Goal: Answer question/provide support: Share knowledge or assist other users

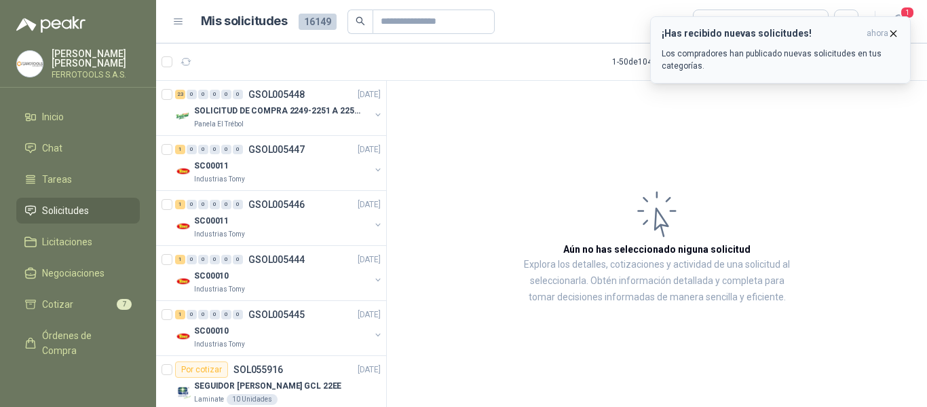
click at [741, 43] on div "¡Has recibido nuevas solicitudes! ahora Los compradores han publicado nuevas so…" at bounding box center [781, 50] width 238 height 44
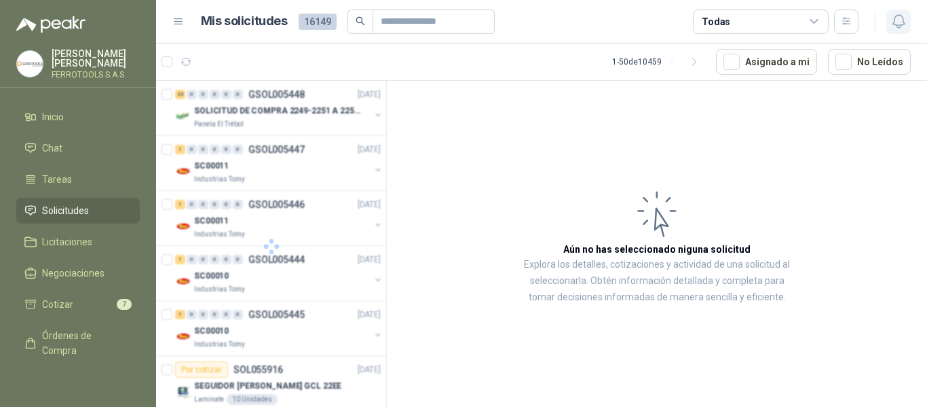
click at [901, 27] on icon "button" at bounding box center [899, 21] width 12 height 13
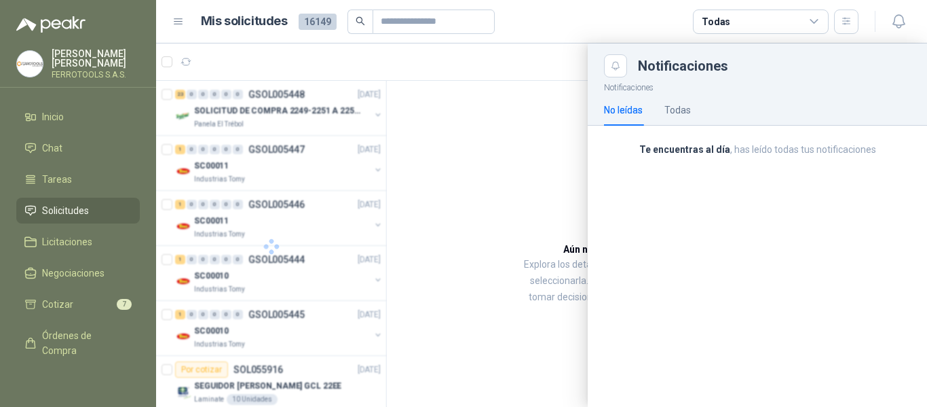
click at [481, 129] on div at bounding box center [541, 224] width 771 height 363
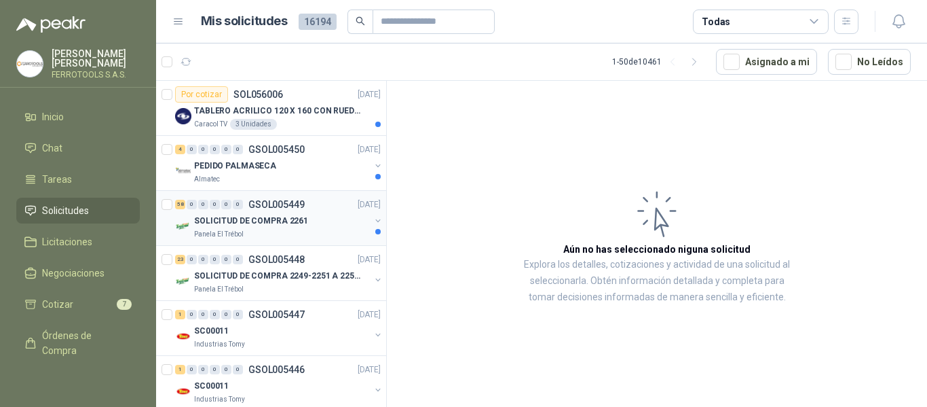
click at [248, 193] on div "58 0 0 0 0 0 GSOL005449 15/09/25 SOLICITUD DE COMPRA 2261 Panela El Trébol" at bounding box center [271, 218] width 230 height 55
click at [262, 177] on div "Almatec" at bounding box center [282, 179] width 176 height 11
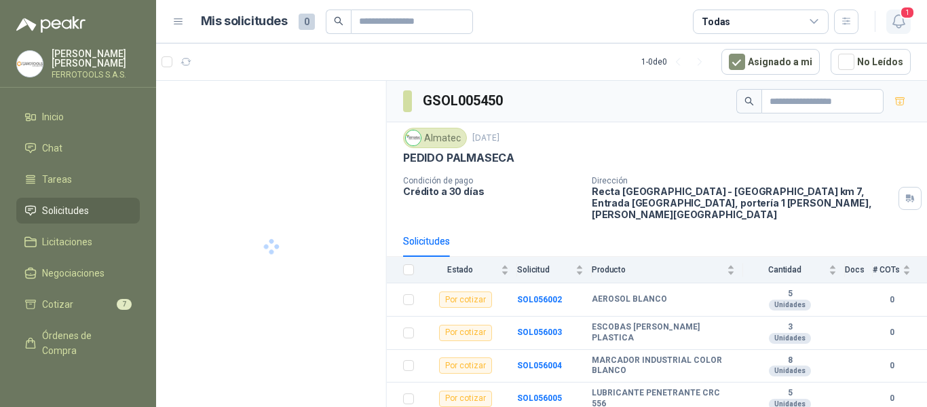
click at [895, 24] on icon "button" at bounding box center [899, 21] width 17 height 17
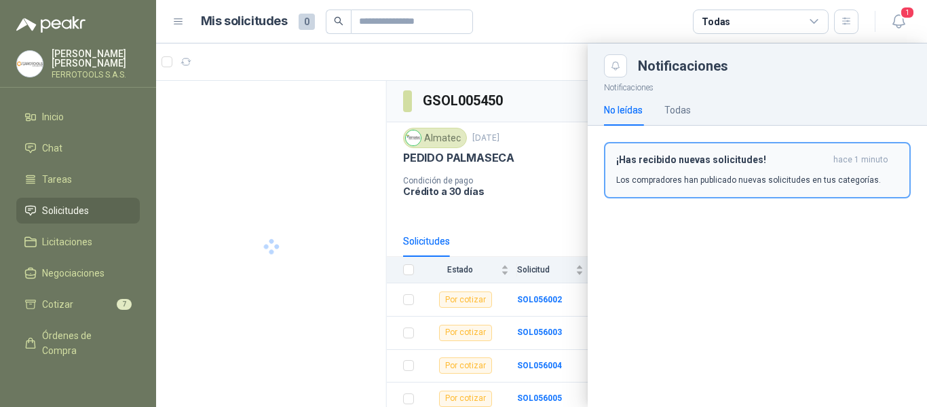
click at [720, 177] on p "Los compradores han publicado nuevas solicitudes en tus categorías." at bounding box center [748, 180] width 265 height 12
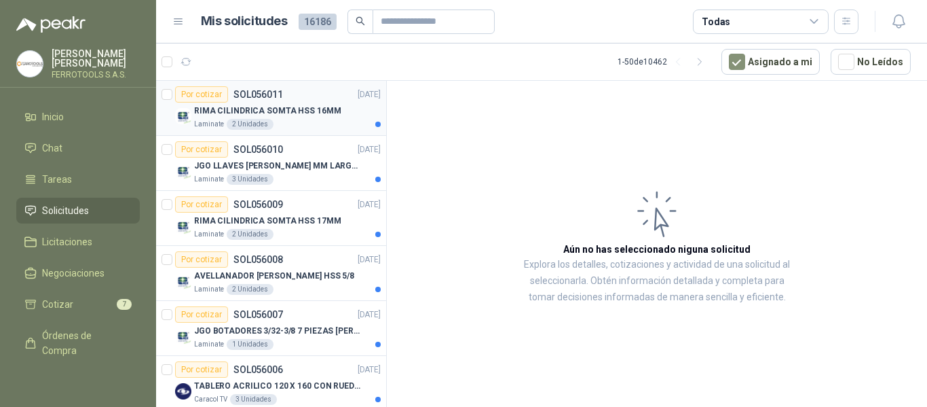
click at [317, 117] on p "RIMA CILINDRICA SOMTA HSS 16MM" at bounding box center [267, 111] width 147 height 13
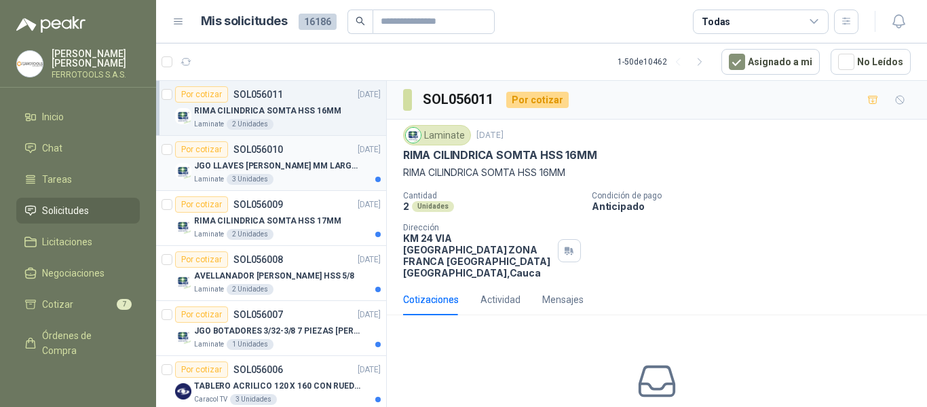
click at [320, 177] on div "Laminate 3 Unidades" at bounding box center [287, 179] width 187 height 11
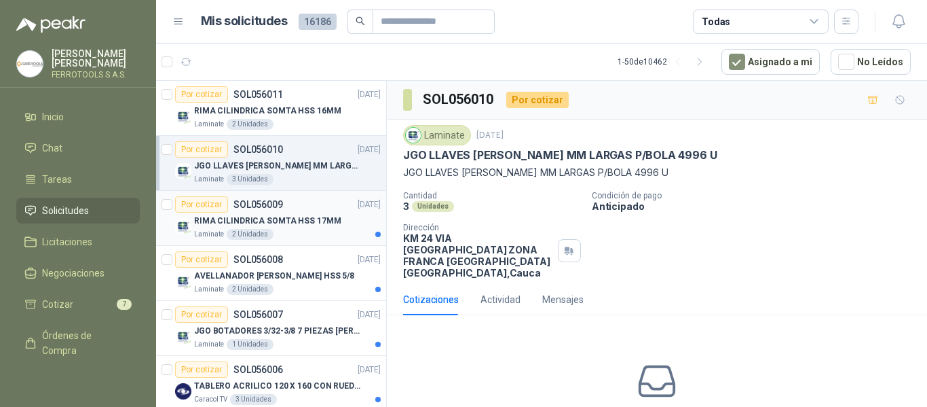
click at [299, 217] on p "RIMA CILINDRICA SOMTA HSS 17MM" at bounding box center [267, 221] width 147 height 13
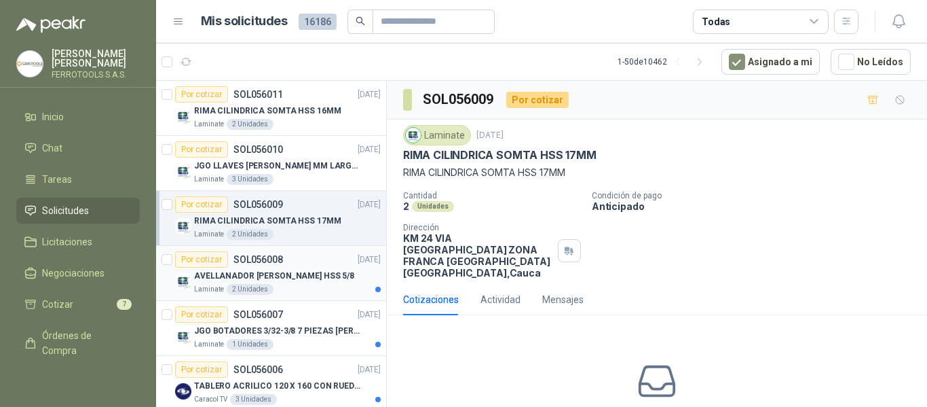
click at [310, 272] on div "AVELLANADOR [PERSON_NAME] HSS 5/8" at bounding box center [287, 275] width 187 height 16
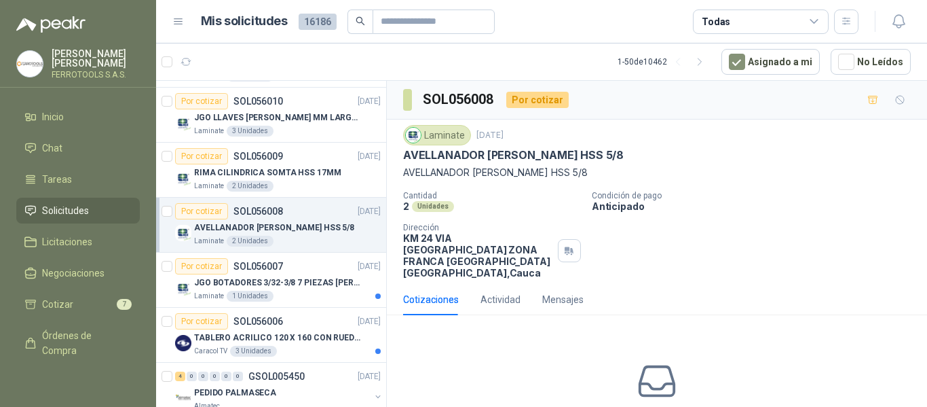
scroll to position [68, 0]
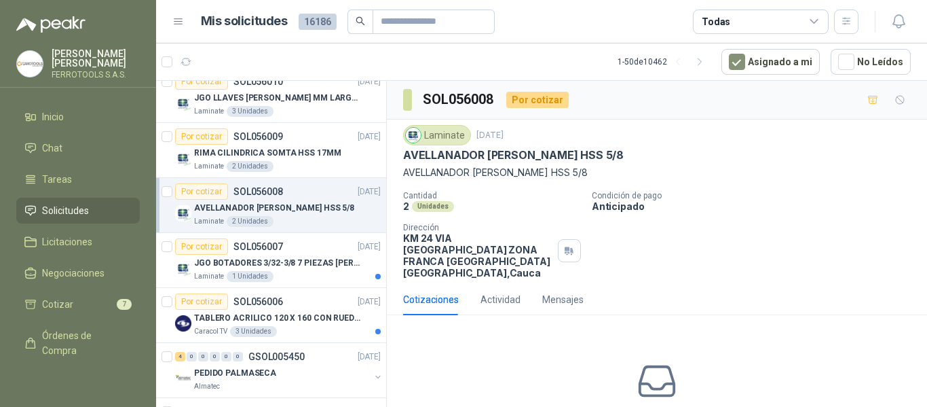
click at [310, 272] on div "Laminate 1 Unidades" at bounding box center [287, 276] width 187 height 11
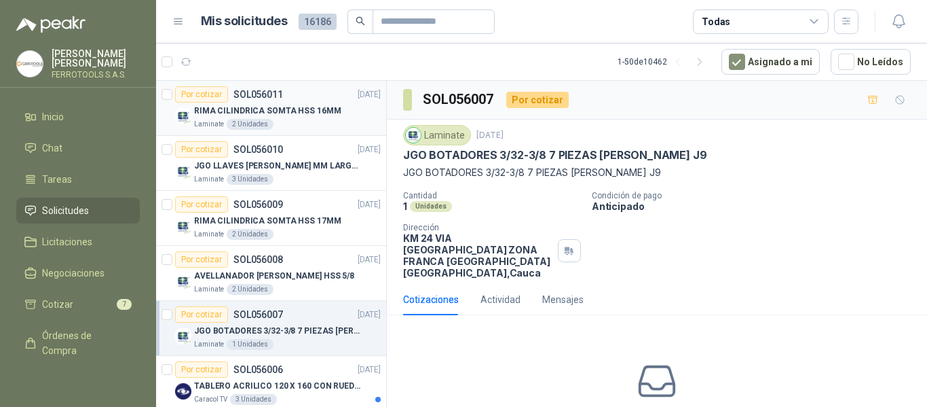
click at [333, 107] on div "RIMA CILINDRICA SOMTA HSS 16MM" at bounding box center [287, 111] width 187 height 16
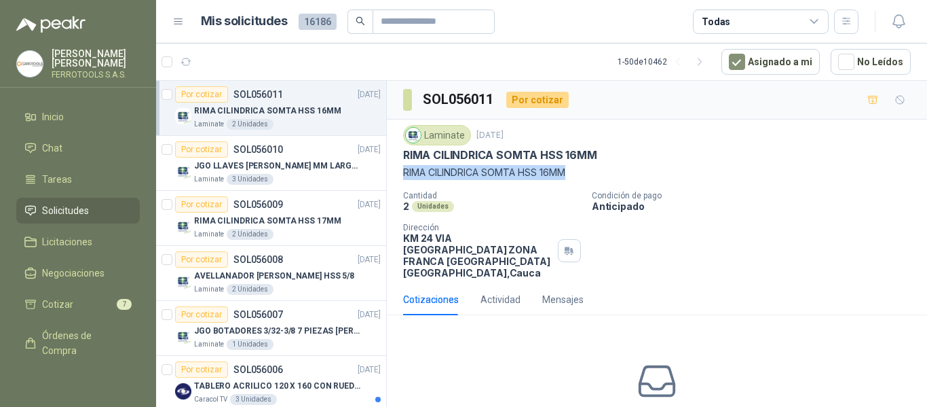
drag, startPoint x: 404, startPoint y: 174, endPoint x: 616, endPoint y: 172, distance: 211.8
click at [616, 172] on p "RIMA CILINDRICA SOMTA HSS 16MM" at bounding box center [657, 172] width 508 height 15
copy p "RIMA CILINDRICA SOMTA HSS 16MM"
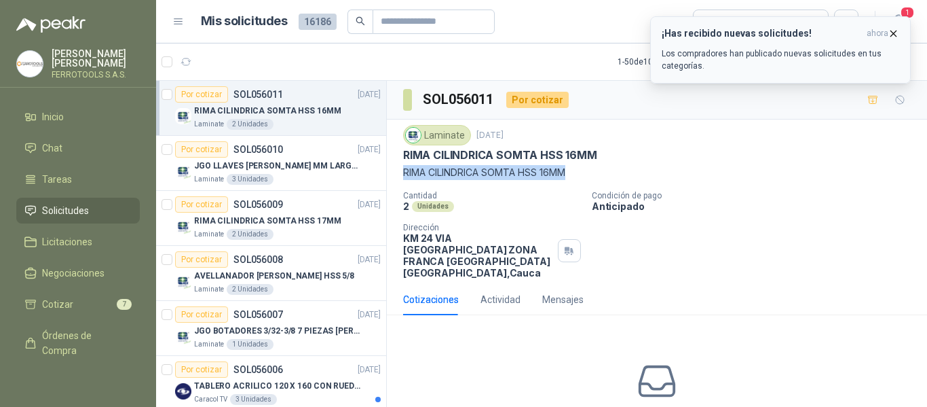
click at [742, 48] on p "Los compradores han publicado nuevas solicitudes en tus categorías." at bounding box center [781, 60] width 238 height 24
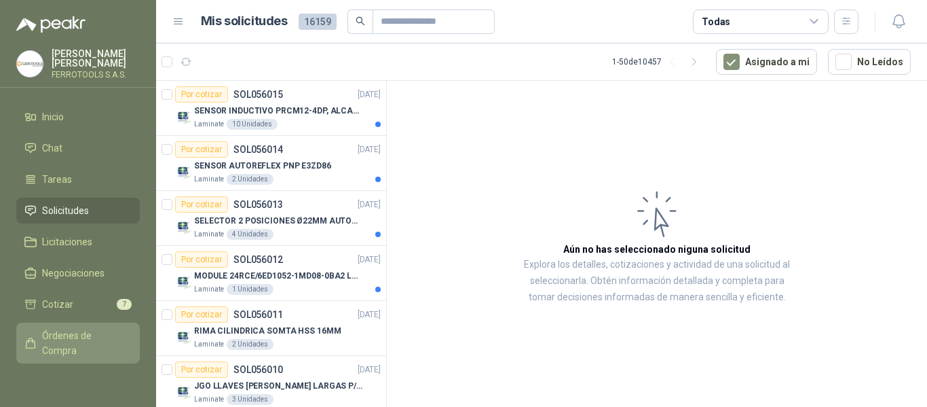
click at [70, 338] on span "Órdenes de Compra" at bounding box center [84, 343] width 85 height 30
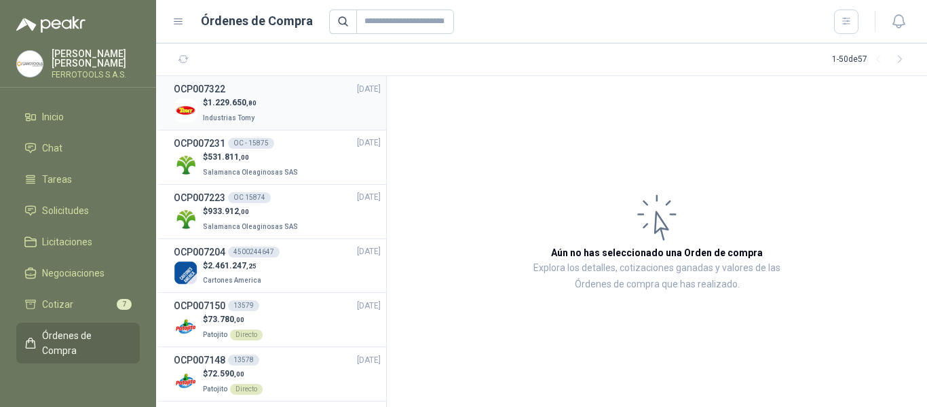
click at [293, 111] on div "$ 1.229.650 ,80 Industrias Tomy" at bounding box center [277, 110] width 207 height 28
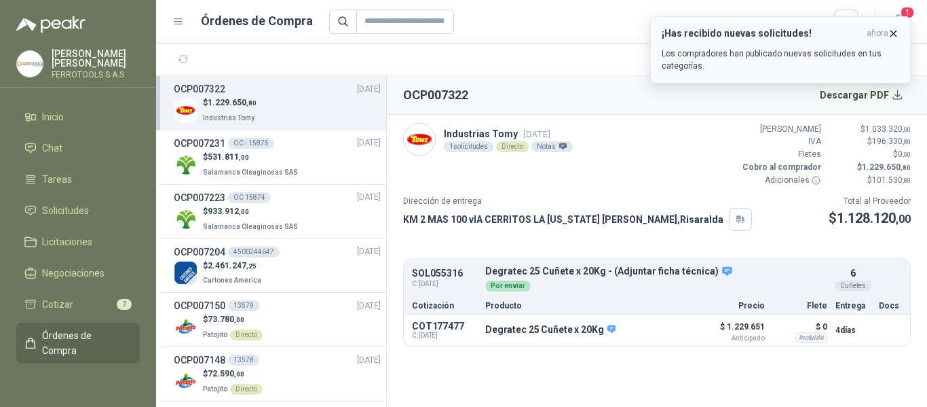
click at [787, 66] on p "Los compradores han publicado nuevas solicitudes en tus categorías." at bounding box center [781, 60] width 238 height 24
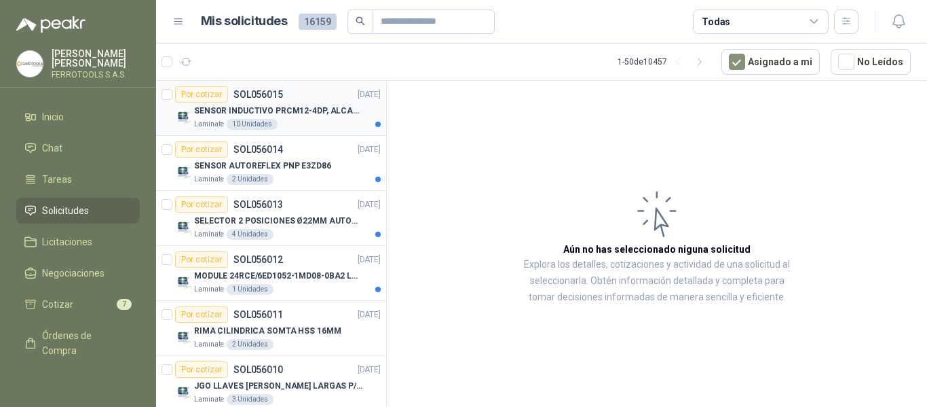
click at [322, 106] on p "SENSOR INDUCTIVO PRCM12-4DP, ALCANCE 4MM" at bounding box center [278, 111] width 169 height 13
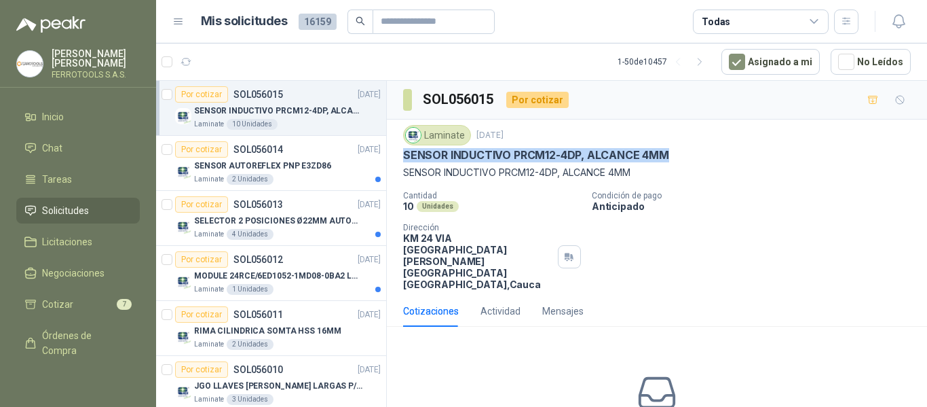
drag, startPoint x: 405, startPoint y: 154, endPoint x: 676, endPoint y: 159, distance: 271.6
click at [676, 159] on div "SENSOR INDUCTIVO PRCM12-4DP, ALCANCE 4MM" at bounding box center [657, 155] width 508 height 14
copy p "SENSOR INDUCTIVO PRCM12-4DP, ALCANCE 4MM"
click at [214, 165] on p "SENSOR AUTOREFLEX PNP E3ZD86" at bounding box center [262, 166] width 137 height 13
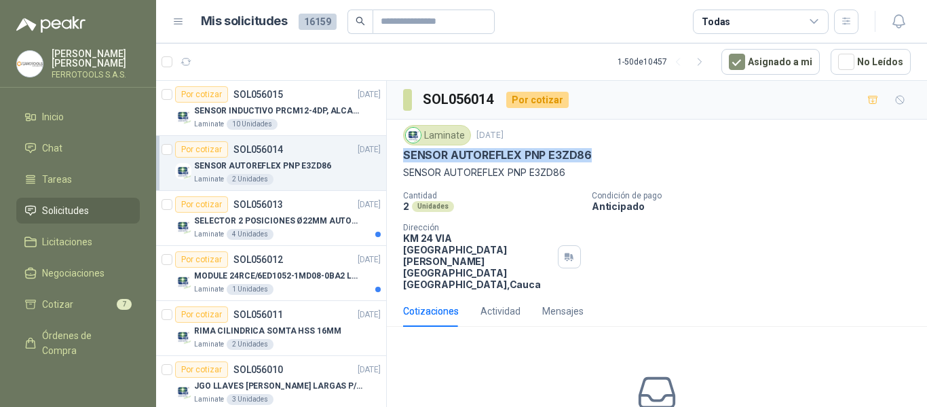
drag, startPoint x: 403, startPoint y: 156, endPoint x: 593, endPoint y: 160, distance: 190.8
click at [593, 160] on div "Laminate [DATE] SENSOR AUTOREFLEX PNP E3ZD86 SENSOR AUTOREFLEX PNP E3ZD86 Canti…" at bounding box center [657, 207] width 540 height 176
copy p "SENSOR AUTOREFLEX PNP E3ZD86"
click at [321, 220] on p "SELECTOR 2 POSICIONES Ø22MM AUTONICS" at bounding box center [278, 221] width 169 height 13
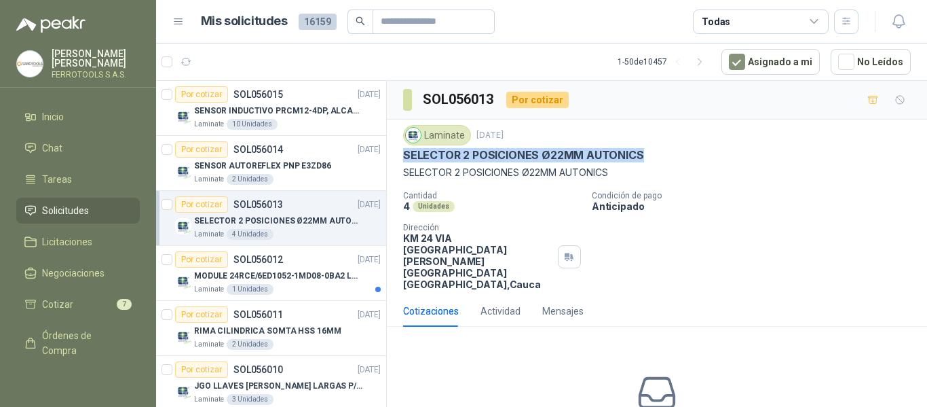
drag, startPoint x: 396, startPoint y: 153, endPoint x: 641, endPoint y: 155, distance: 244.4
click at [641, 155] on div "Laminate [DATE] SELECTOR 2 POSICIONES Ø22MM AUTONICS SELECTOR 2 POSICIONES Ø22M…" at bounding box center [657, 207] width 540 height 176
copy p "SELECTOR 2 POSICIONES Ø22MM AUTONICS"
click at [255, 270] on p "MODULE 24RCE/6ED1052-1MD08-0BA2 LOGO" at bounding box center [278, 276] width 169 height 13
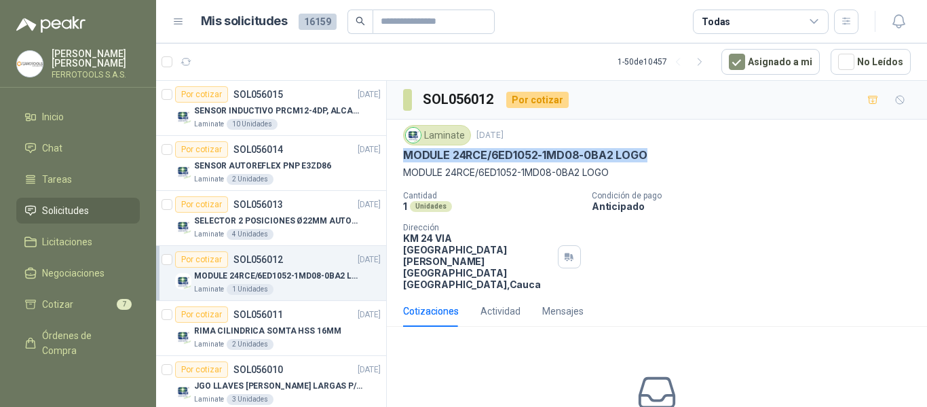
drag, startPoint x: 400, startPoint y: 157, endPoint x: 670, endPoint y: 159, distance: 270.2
click at [670, 159] on div "Laminate [DATE] MODULE 24RCE/6ED1052-1MD08-0BA2 LOGO MODULE 24RCE/6ED1052-1MD08…" at bounding box center [657, 207] width 540 height 176
copy p "MODULE 24RCE/6ED1052-1MD08-0BA2 LOGO"
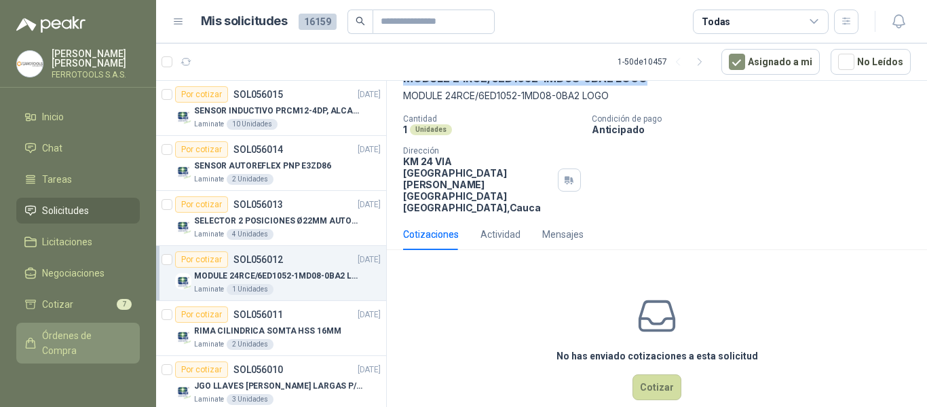
click at [67, 339] on span "Órdenes de Compra" at bounding box center [84, 343] width 85 height 30
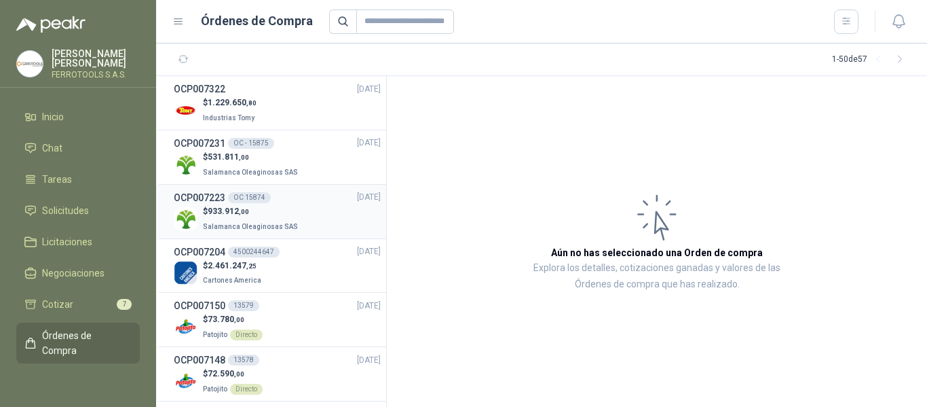
click at [291, 216] on p "$ 933.912 ,00" at bounding box center [252, 211] width 98 height 13
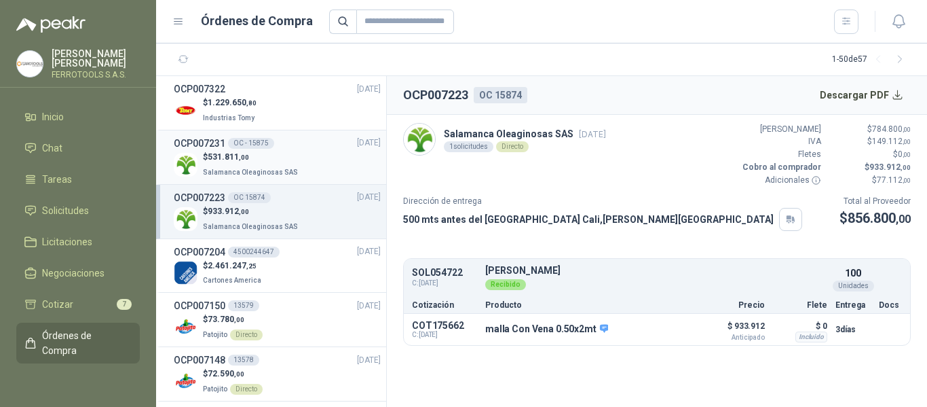
click at [291, 151] on p "$ 531.811 ,00" at bounding box center [252, 157] width 98 height 13
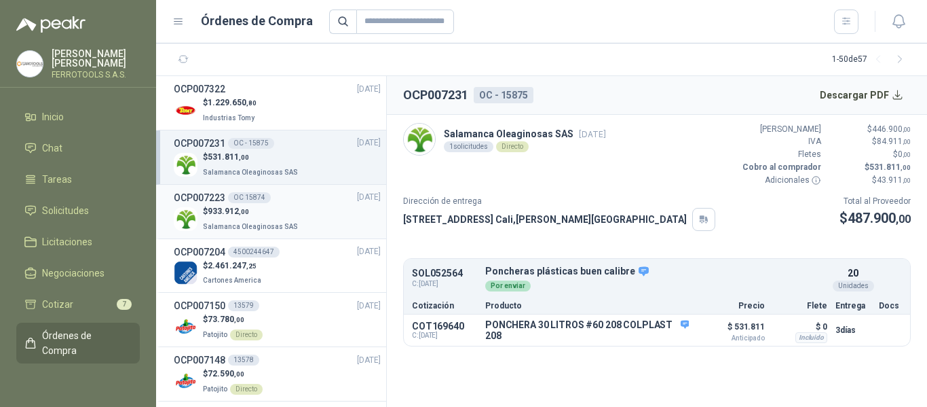
click at [295, 227] on div "$ 933.912 ,00 Salamanca Oleaginosas SAS" at bounding box center [277, 219] width 207 height 28
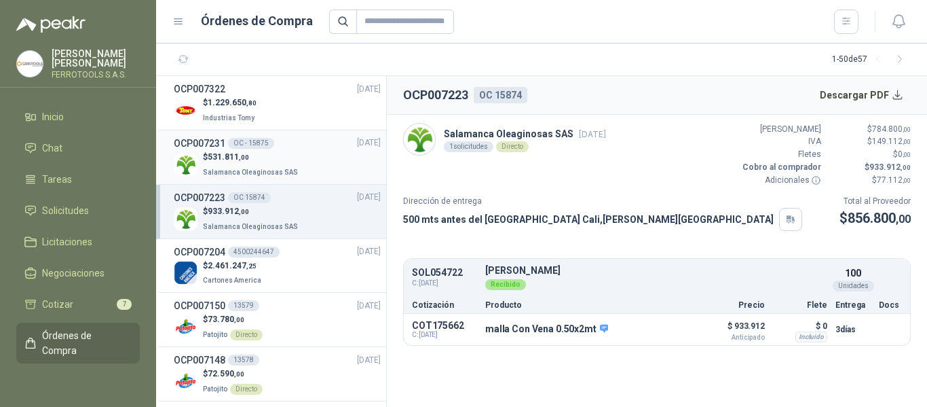
click at [286, 162] on p "$ 531.811 ,00" at bounding box center [252, 157] width 98 height 13
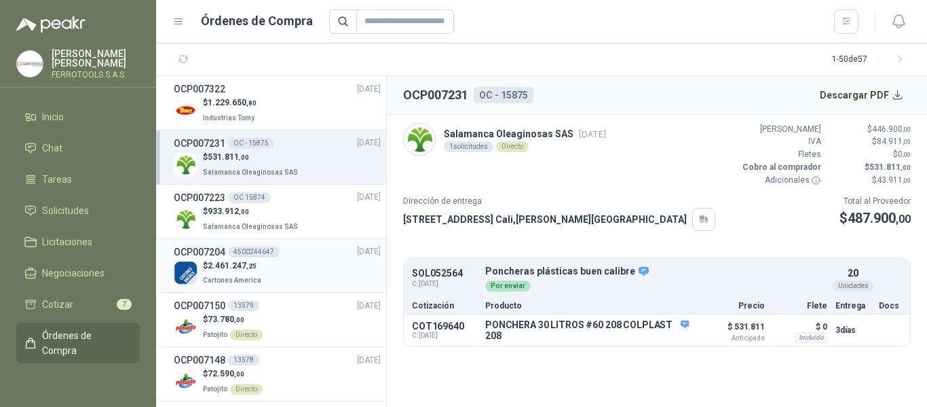
click at [268, 262] on div "$ 2.461.247 ,25 Cartones America" at bounding box center [277, 273] width 207 height 28
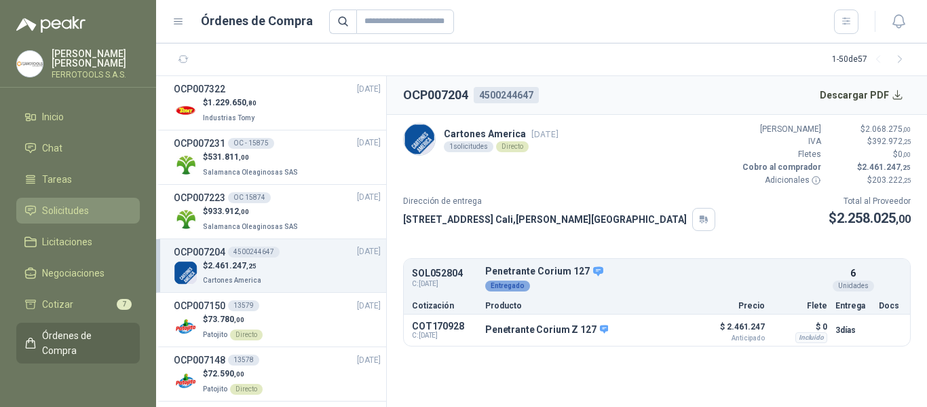
click at [70, 203] on span "Solicitudes" at bounding box center [65, 210] width 47 height 15
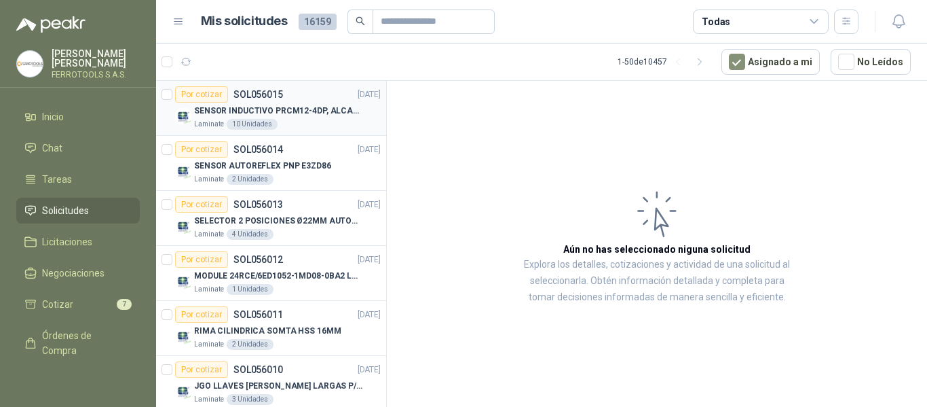
click at [337, 113] on p "SENSOR INDUCTIVO PRCM12-4DP, ALCANCE 4MM" at bounding box center [278, 111] width 169 height 13
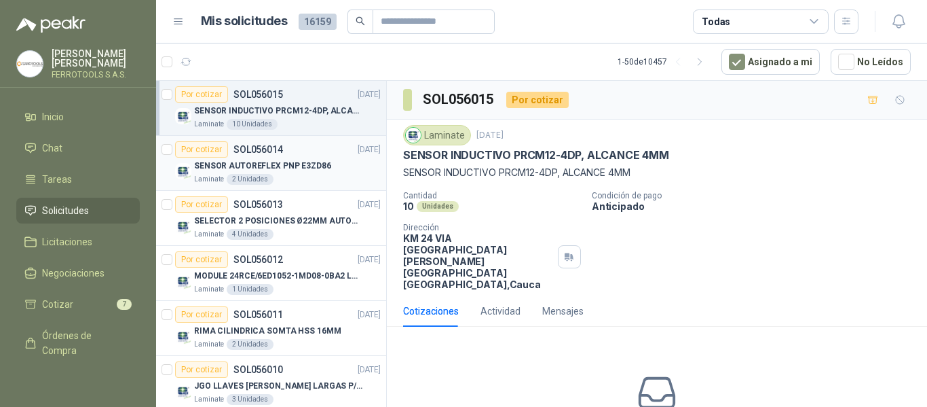
click at [297, 170] on p "SENSOR AUTOREFLEX PNP E3ZD86" at bounding box center [262, 166] width 137 height 13
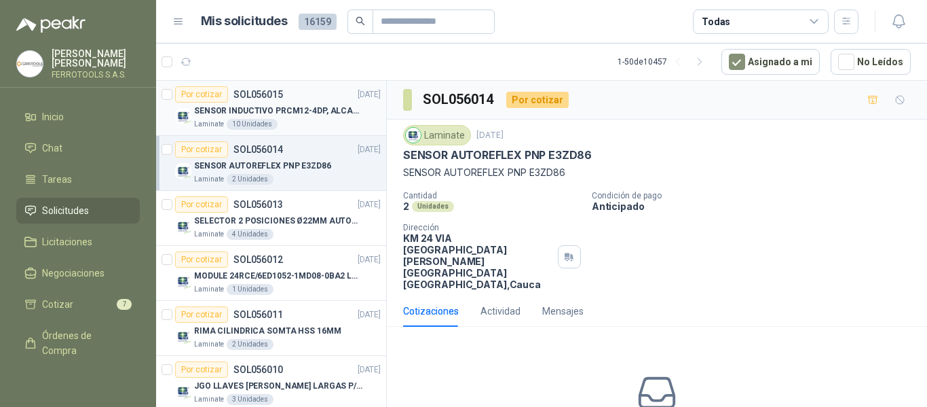
click at [286, 117] on p "SENSOR INDUCTIVO PRCM12-4DP, ALCANCE 4MM" at bounding box center [278, 111] width 169 height 13
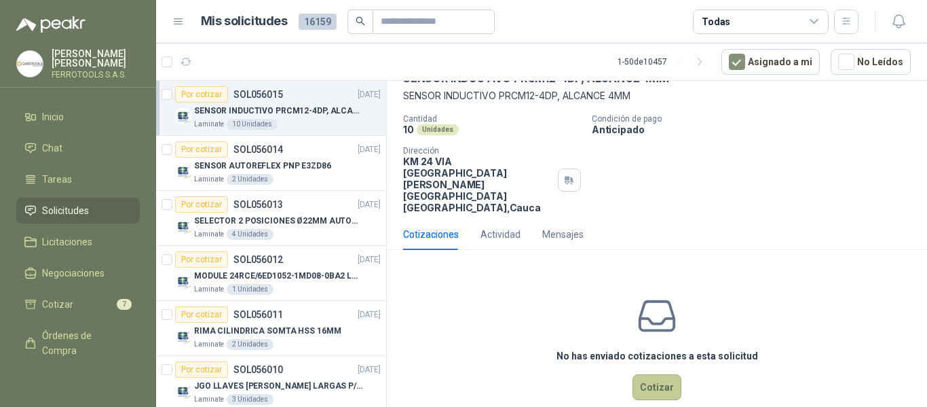
click at [657, 374] on button "Cotizar" at bounding box center [657, 387] width 49 height 26
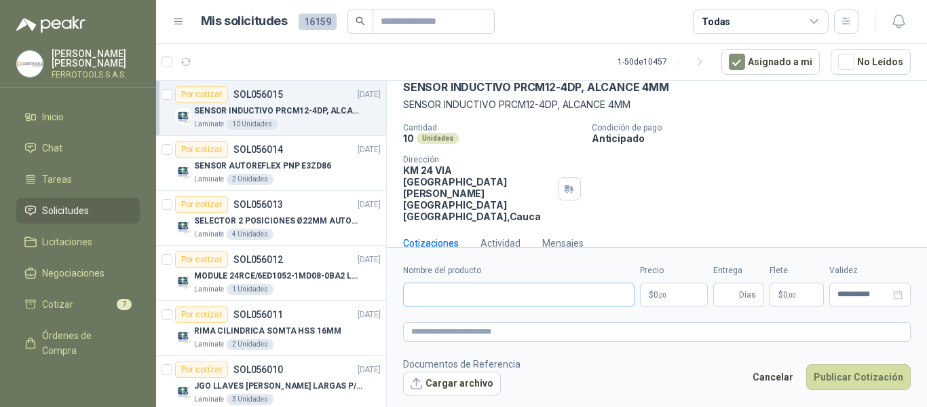
scroll to position [67, 0]
click at [506, 301] on input "Nombre del producto" at bounding box center [518, 294] width 231 height 24
paste input "**********"
type input "**********"
click at [492, 329] on textarea at bounding box center [657, 332] width 508 height 20
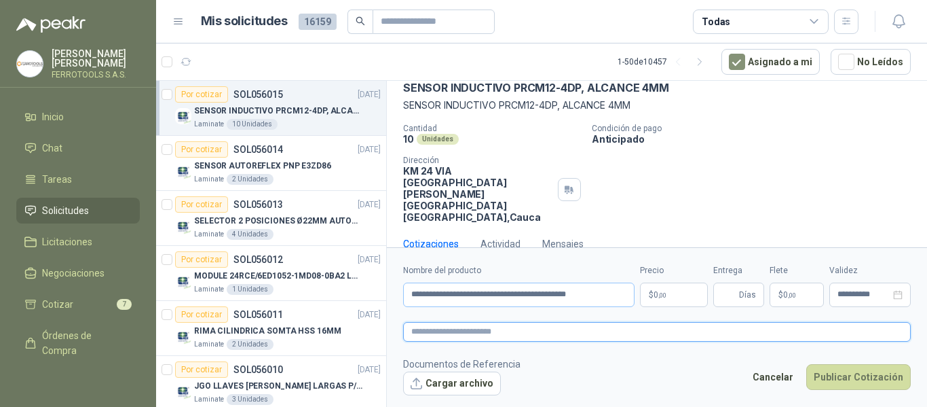
paste textarea "**********"
type textarea "**********"
click at [677, 292] on p "$ 0 ,00" at bounding box center [674, 294] width 68 height 24
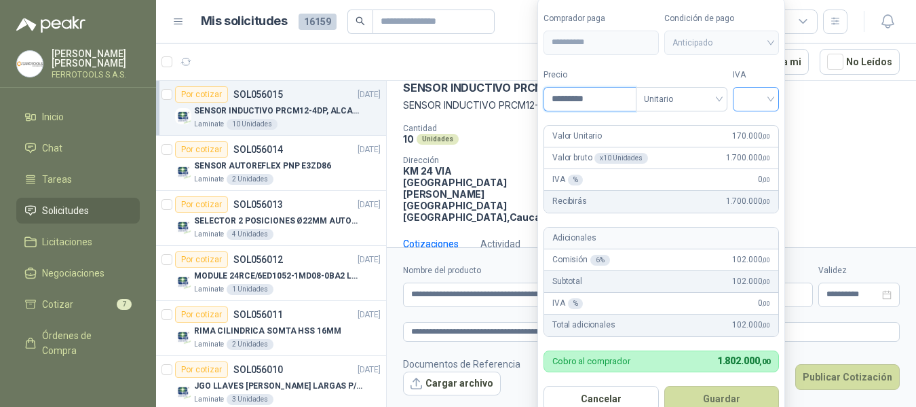
type input "*********"
click at [762, 91] on input "search" at bounding box center [756, 98] width 30 height 20
click at [761, 118] on div "19%" at bounding box center [759, 127] width 41 height 22
click at [764, 71] on label "IVA" at bounding box center [759, 75] width 47 height 13
click at [737, 393] on button "Guardar" at bounding box center [724, 399] width 117 height 26
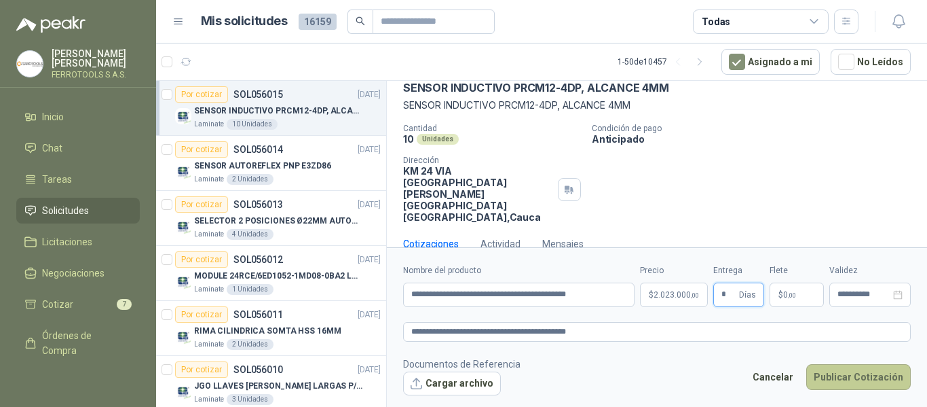
type input "*"
click at [846, 375] on button "Publicar Cotización" at bounding box center [858, 377] width 105 height 26
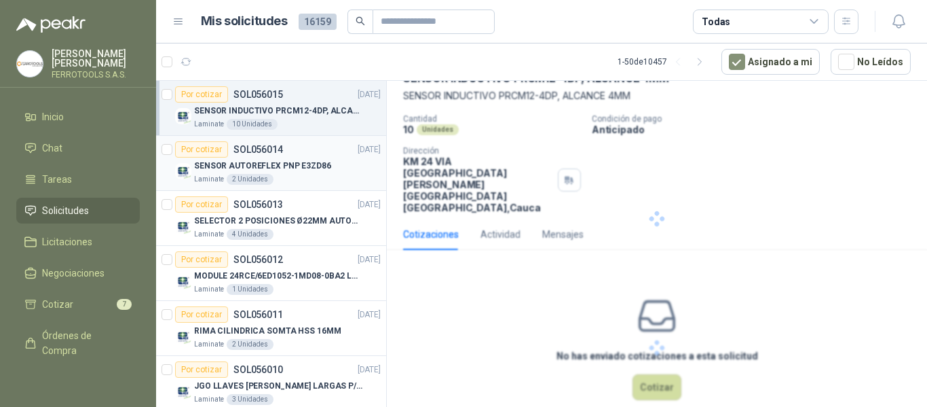
scroll to position [0, 0]
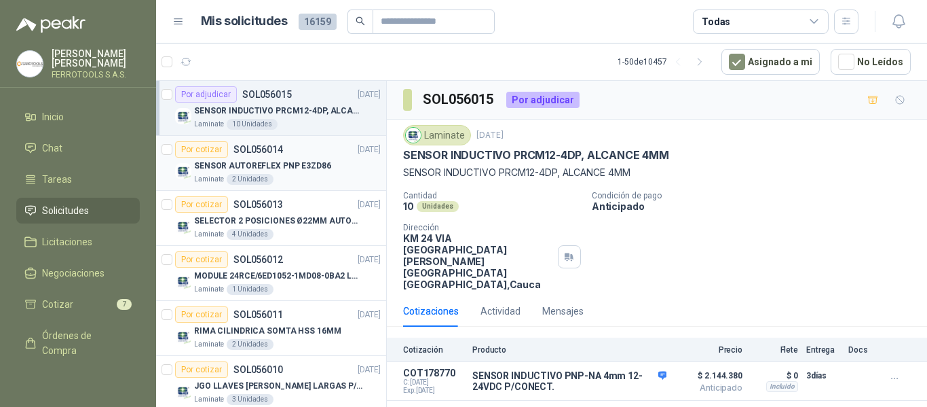
click at [324, 168] on div "SENSOR AUTOREFLEX PNP E3ZD86" at bounding box center [287, 165] width 187 height 16
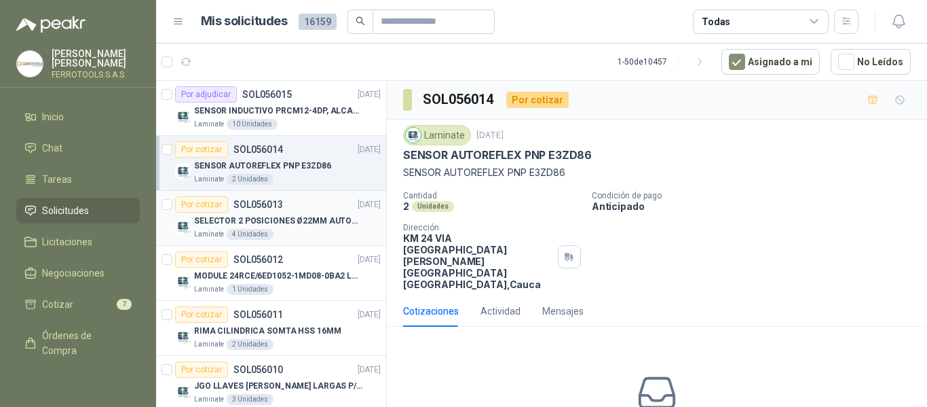
click at [326, 209] on div "Por cotizar SOL056013 [DATE]" at bounding box center [278, 204] width 206 height 16
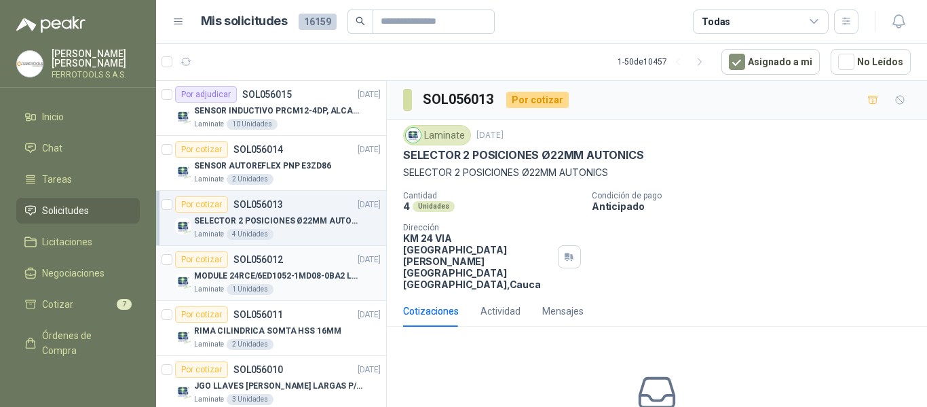
click at [316, 276] on p "MODULE 24RCE/6ED1052-1MD08-0BA2 LOGO" at bounding box center [278, 276] width 169 height 13
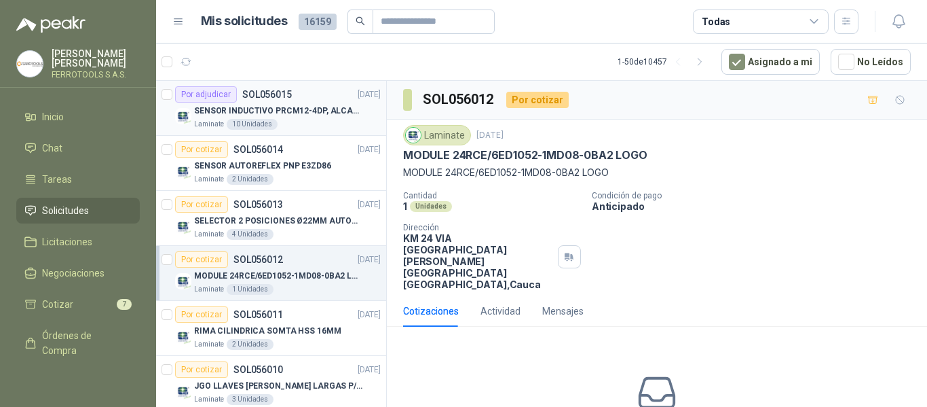
click at [316, 118] on div "SENSOR INDUCTIVO PRCM12-4DP, ALCANCE 4MM" at bounding box center [287, 111] width 187 height 16
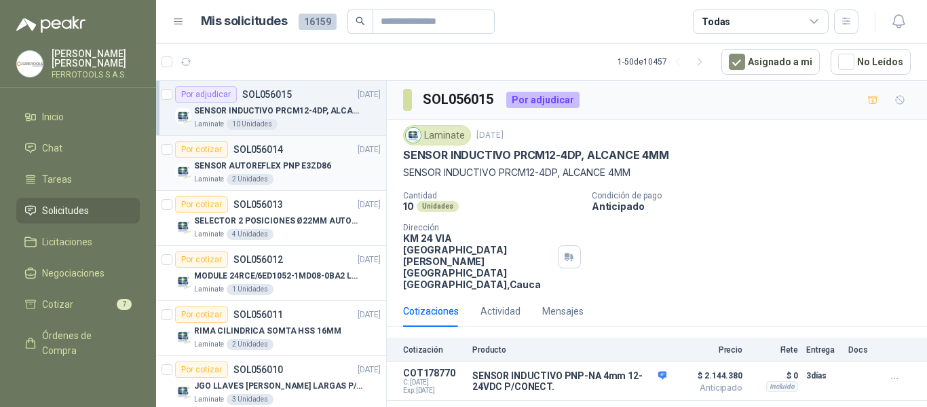
click at [341, 170] on div "SENSOR AUTOREFLEX PNP E3ZD86" at bounding box center [287, 165] width 187 height 16
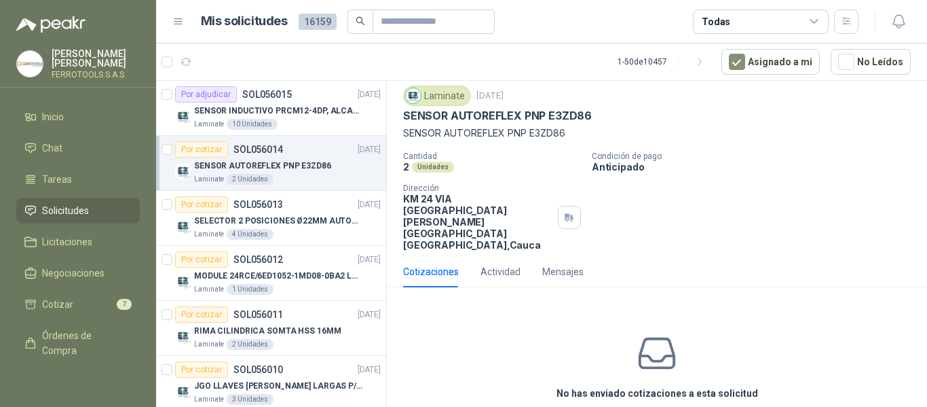
scroll to position [77, 0]
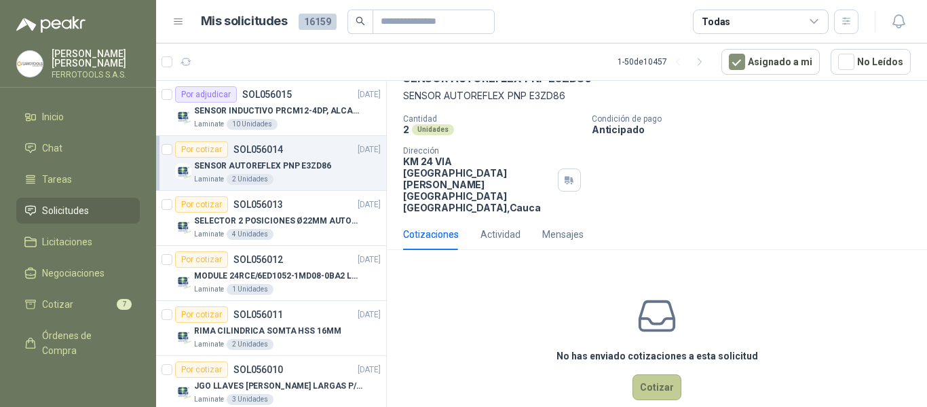
drag, startPoint x: 681, startPoint y: 362, endPoint x: 671, endPoint y: 362, distance: 9.5
click at [680, 362] on div "No has enviado cotizaciones a esta solicitud Cotizar" at bounding box center [657, 347] width 540 height 173
click at [658, 374] on button "Cotizar" at bounding box center [657, 387] width 49 height 26
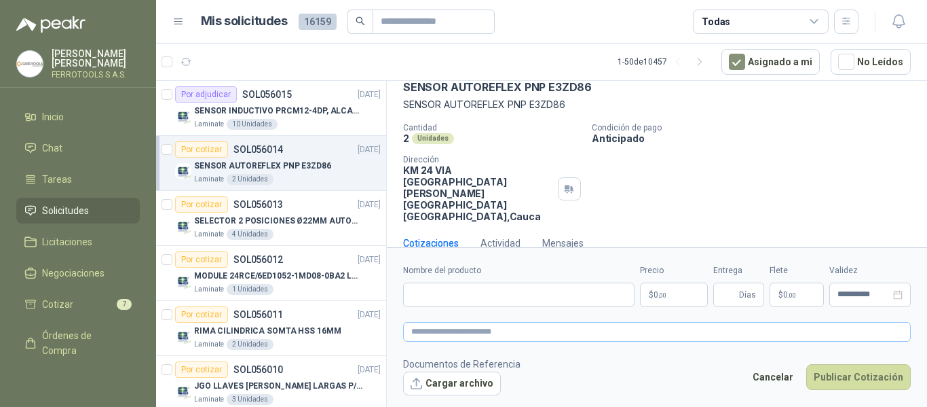
scroll to position [67, 0]
click at [548, 296] on input "Nombre del producto" at bounding box center [518, 294] width 231 height 24
paste input "**********"
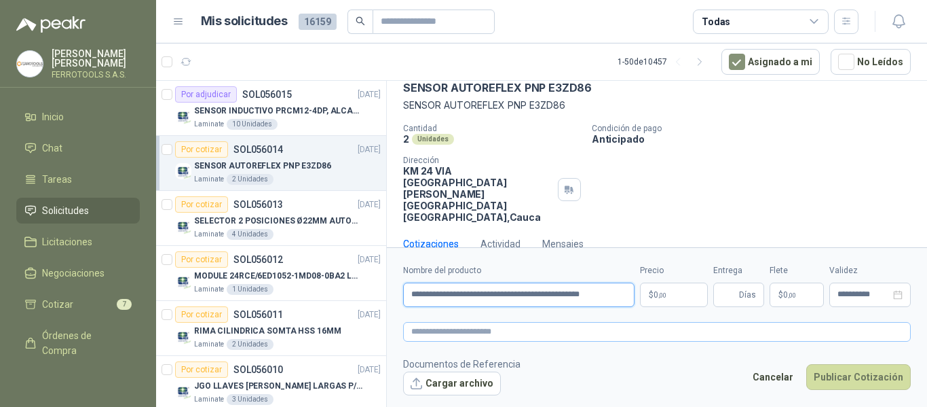
scroll to position [0, 15]
type input "**********"
click at [555, 332] on textarea at bounding box center [657, 332] width 508 height 20
paste textarea "**********"
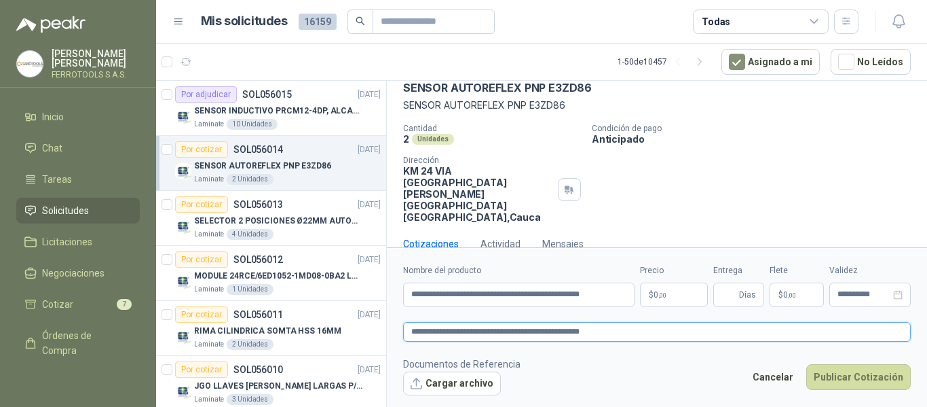
type textarea "**********"
click at [673, 295] on body "[PERSON_NAME] FERROTOOLS S.A.S. Inicio Chat Tareas Solicitudes Licitaciones Neg…" at bounding box center [463, 203] width 927 height 407
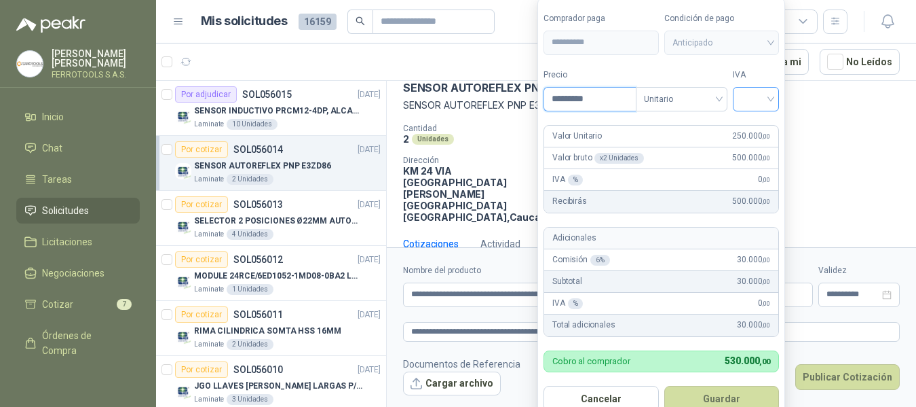
type input "*********"
click at [764, 90] on input "search" at bounding box center [756, 98] width 30 height 20
click at [757, 122] on div "19%" at bounding box center [759, 126] width 25 height 15
click at [733, 398] on button "Guardar" at bounding box center [724, 399] width 117 height 26
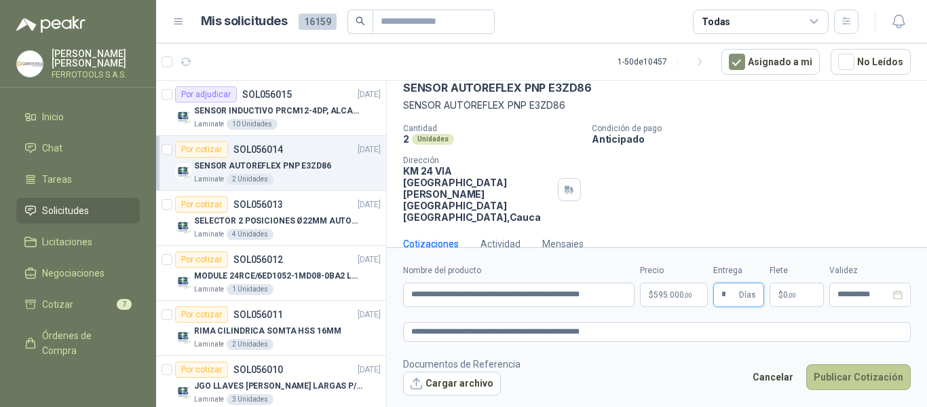
type input "*"
click at [856, 377] on button "Publicar Cotización" at bounding box center [858, 377] width 105 height 26
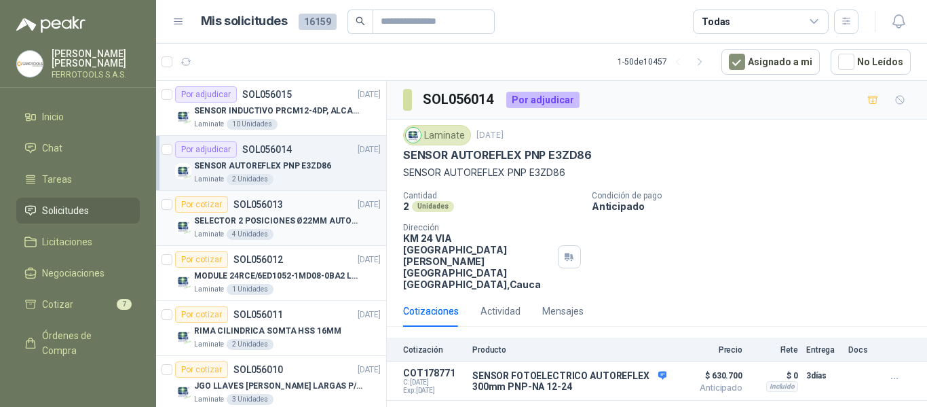
click at [323, 224] on p "SELECTOR 2 POSICIONES Ø22MM AUTONICS" at bounding box center [278, 221] width 169 height 13
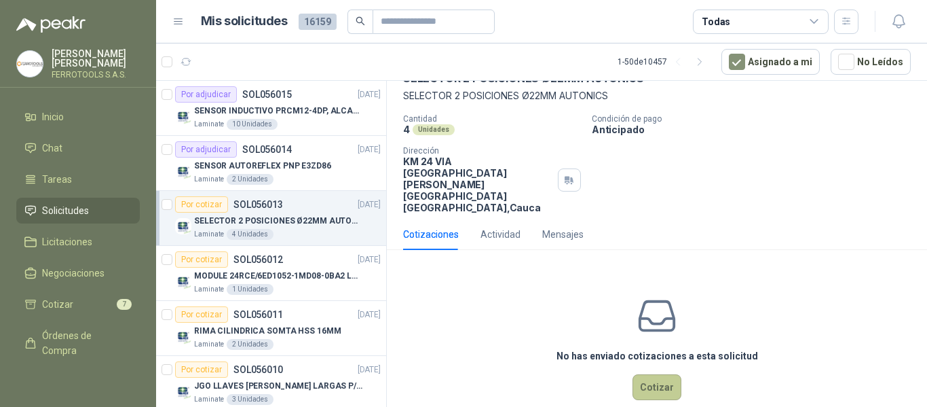
click at [648, 374] on button "Cotizar" at bounding box center [657, 387] width 49 height 26
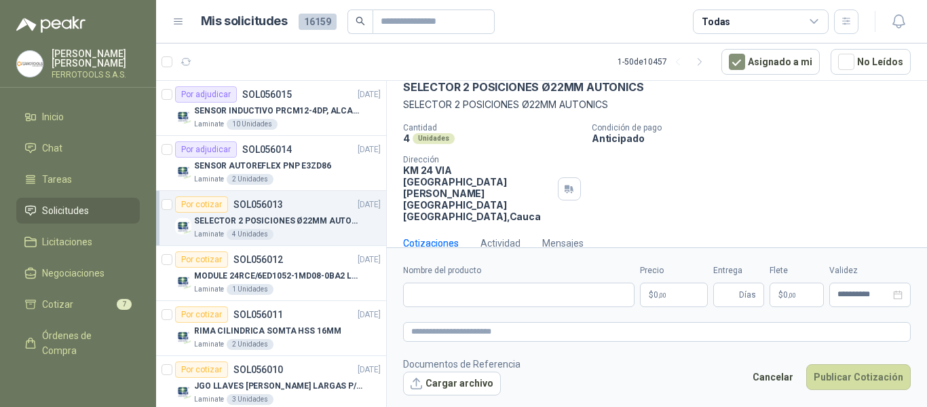
scroll to position [67, 0]
click at [459, 296] on input "Nombre del producto" at bounding box center [518, 294] width 231 height 24
paste input "**********"
type input "**********"
click at [506, 331] on textarea at bounding box center [657, 332] width 508 height 20
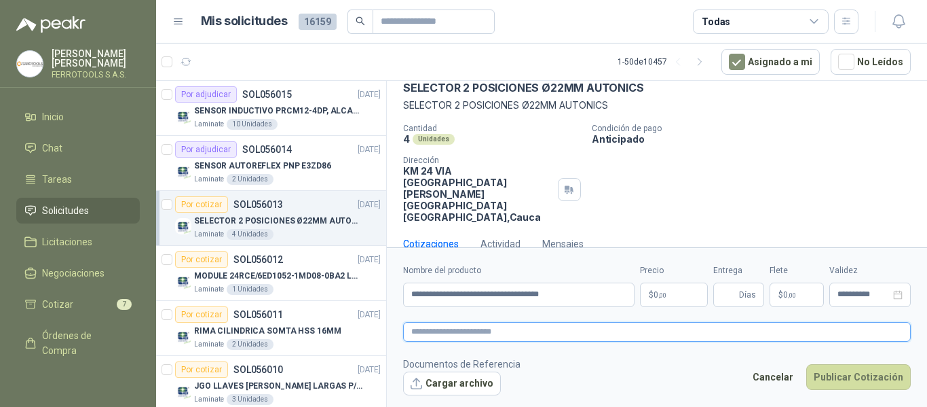
paste textarea "**********"
type textarea "**********"
click at [677, 292] on body "[PERSON_NAME] FERROTOOLS S.A.S. Inicio Chat Tareas Solicitudes Licitaciones Neg…" at bounding box center [463, 203] width 927 height 407
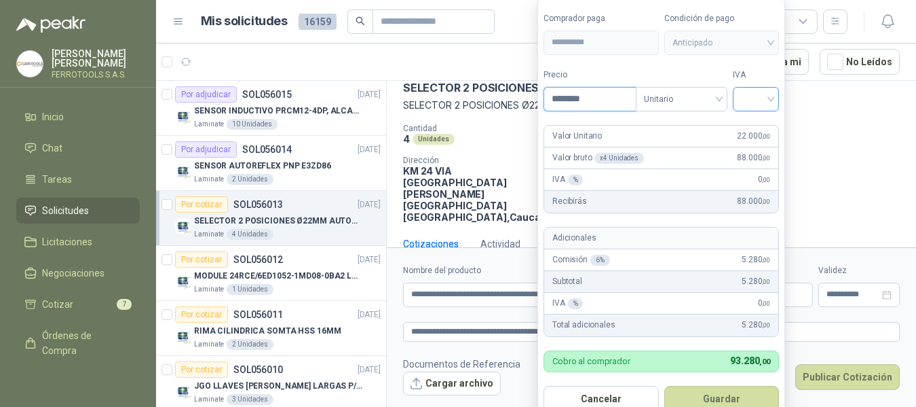
type input "********"
click at [754, 99] on input "search" at bounding box center [756, 98] width 30 height 20
click at [752, 126] on div "19%" at bounding box center [759, 126] width 25 height 15
click at [768, 73] on label "IVA" at bounding box center [759, 75] width 47 height 13
click at [741, 394] on button "Guardar" at bounding box center [724, 399] width 117 height 26
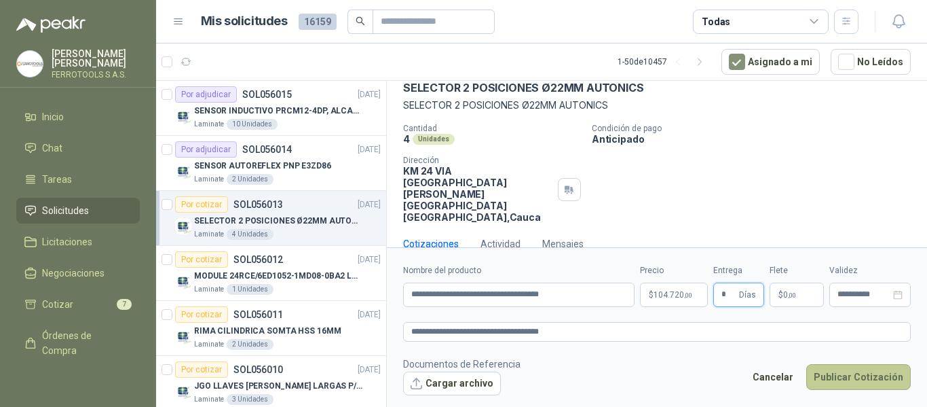
type input "*"
click at [863, 373] on button "Publicar Cotización" at bounding box center [858, 377] width 105 height 26
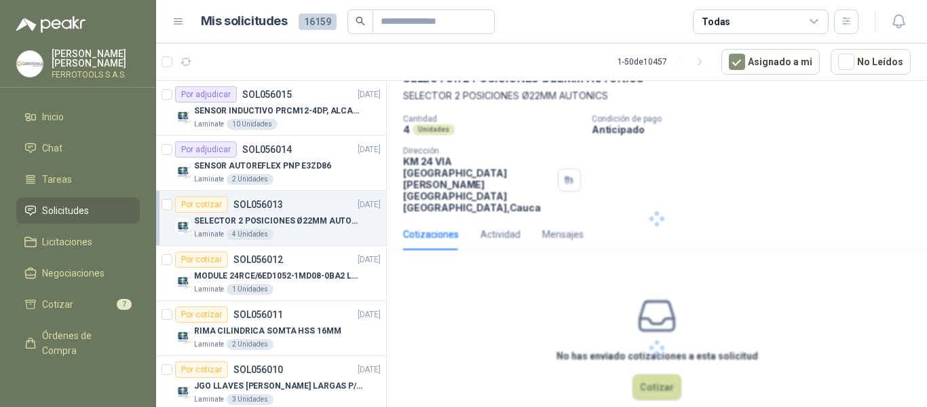
scroll to position [0, 0]
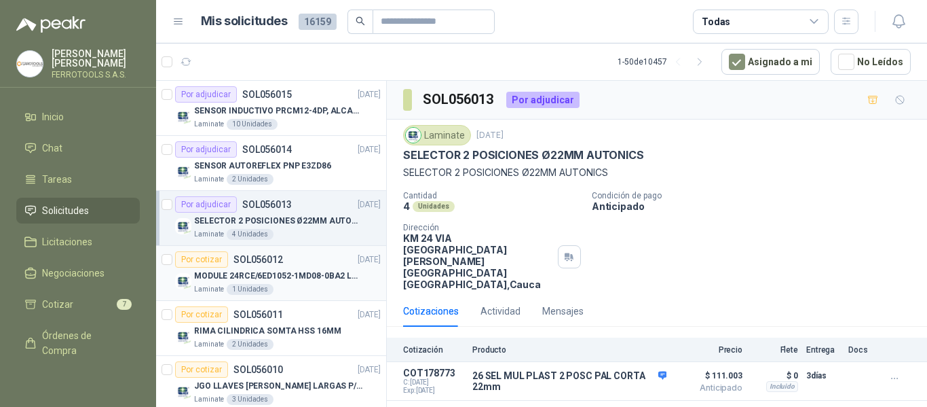
click at [308, 274] on p "MODULE 24RCE/6ED1052-1MD08-0BA2 LOGO" at bounding box center [278, 276] width 169 height 13
